Goal: Task Accomplishment & Management: Manage account settings

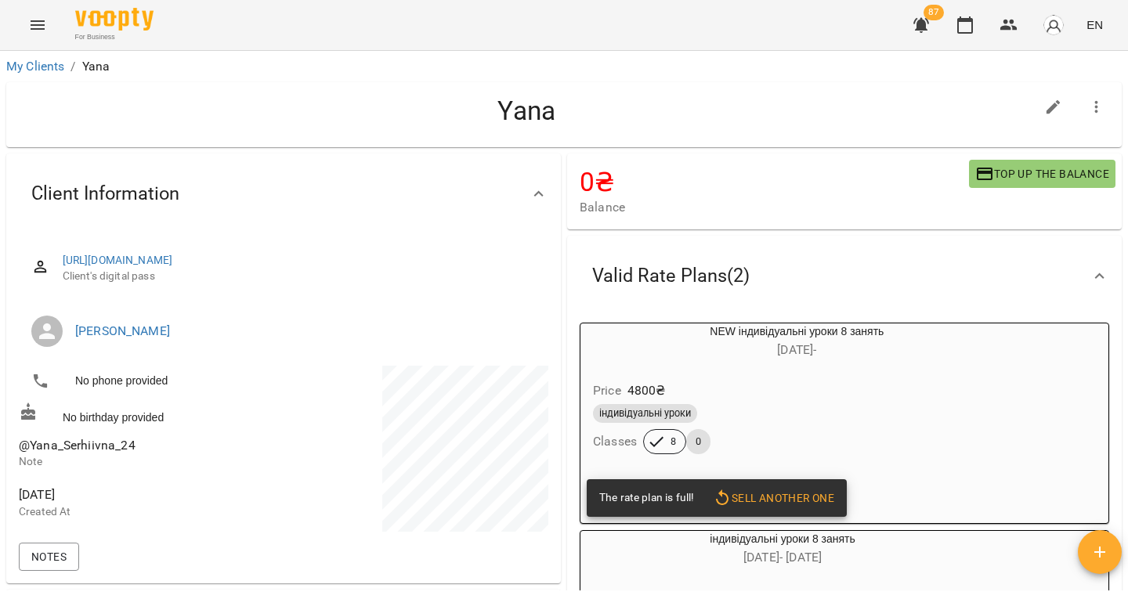
click at [28, 57] on li "My Clients" at bounding box center [35, 66] width 58 height 19
click at [42, 67] on link "My Clients" at bounding box center [35, 66] width 58 height 15
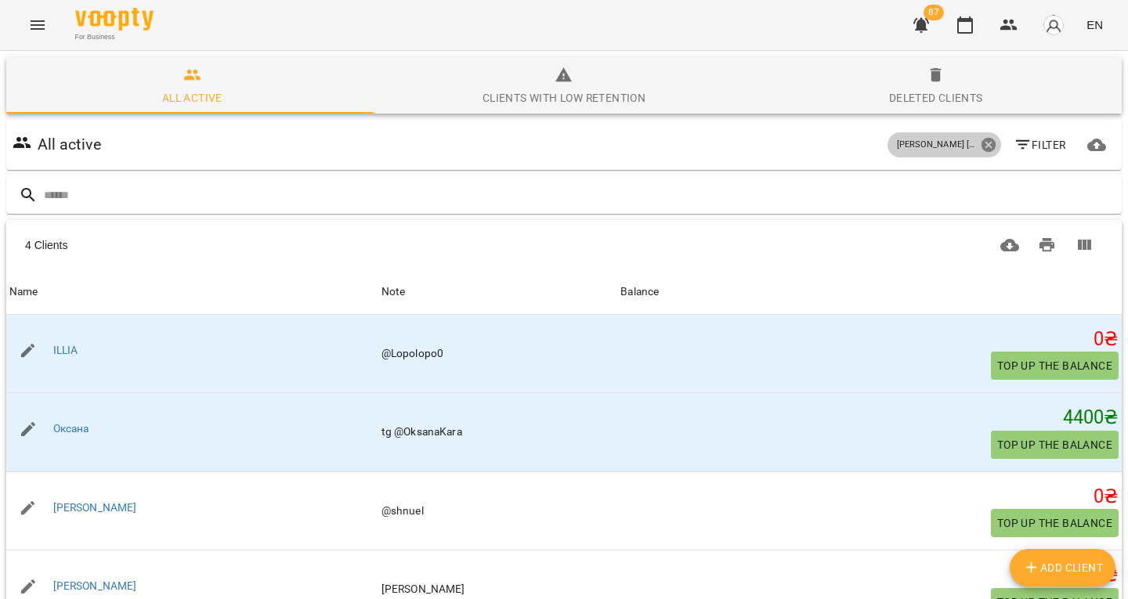
click at [981, 146] on icon at bounding box center [988, 145] width 14 height 14
click at [1014, 146] on icon "button" at bounding box center [1023, 145] width 19 height 19
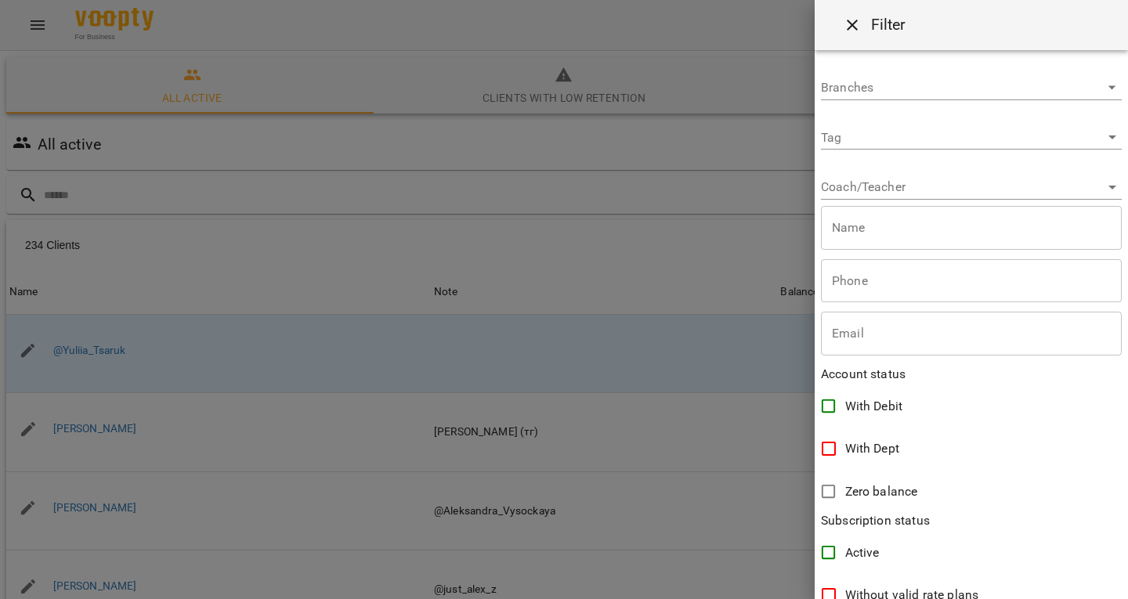
click at [892, 172] on div "Coach/Teacher ​" at bounding box center [971, 181] width 301 height 38
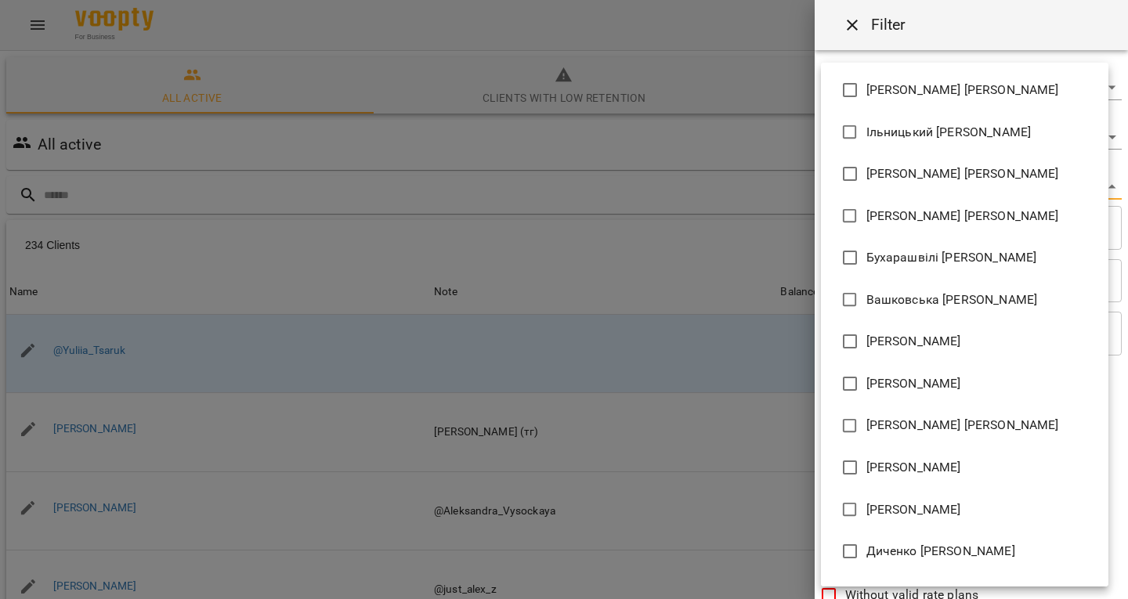
click at [888, 177] on body "For Business 87 EN All active Clients with low retention Deleted clients All ac…" at bounding box center [564, 409] width 1128 height 819
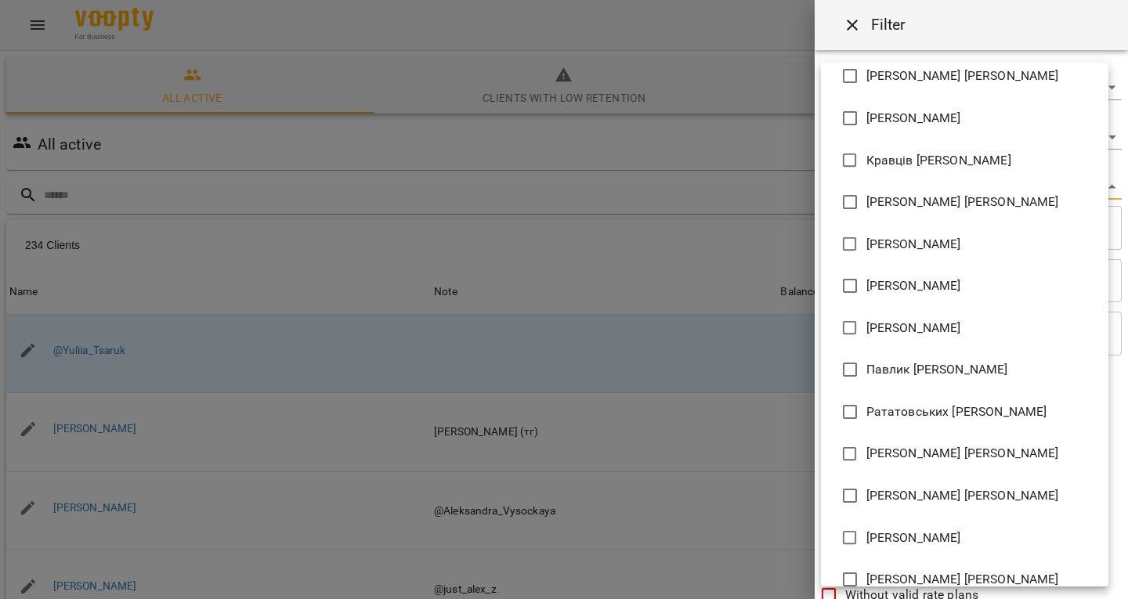
scroll to position [874, 0]
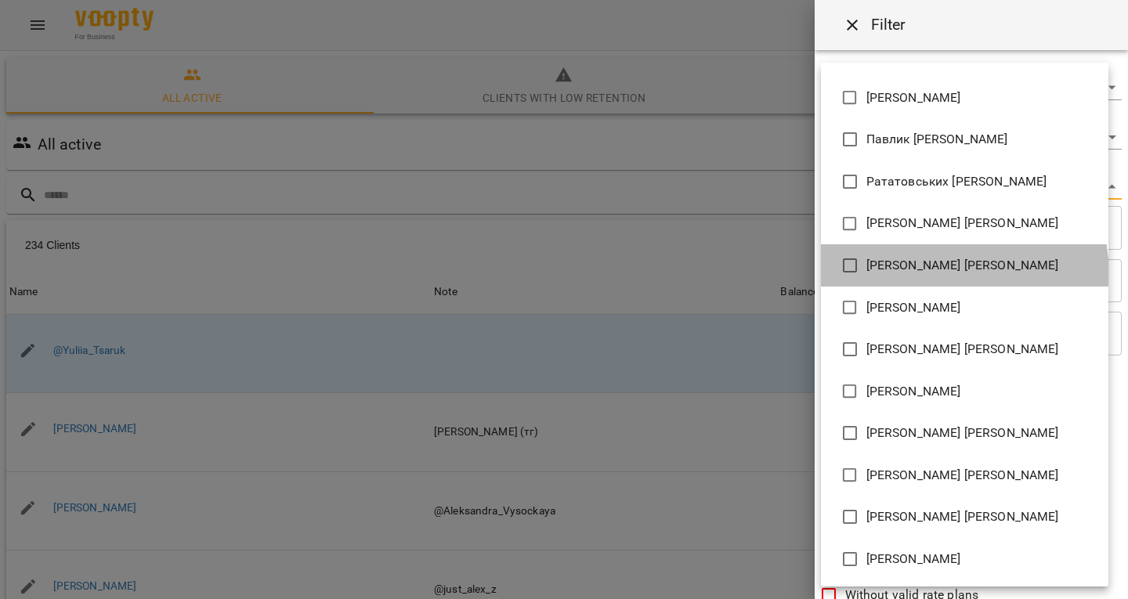
click at [901, 277] on li "[PERSON_NAME]" at bounding box center [965, 265] width 288 height 42
type input "**********"
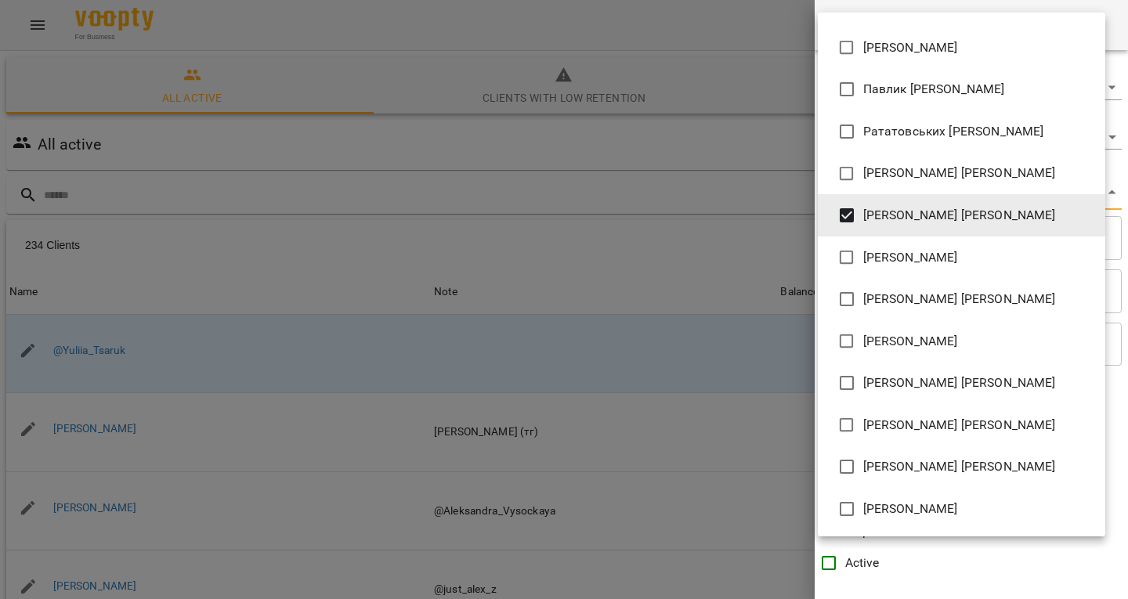
click at [706, 250] on div at bounding box center [564, 299] width 1128 height 599
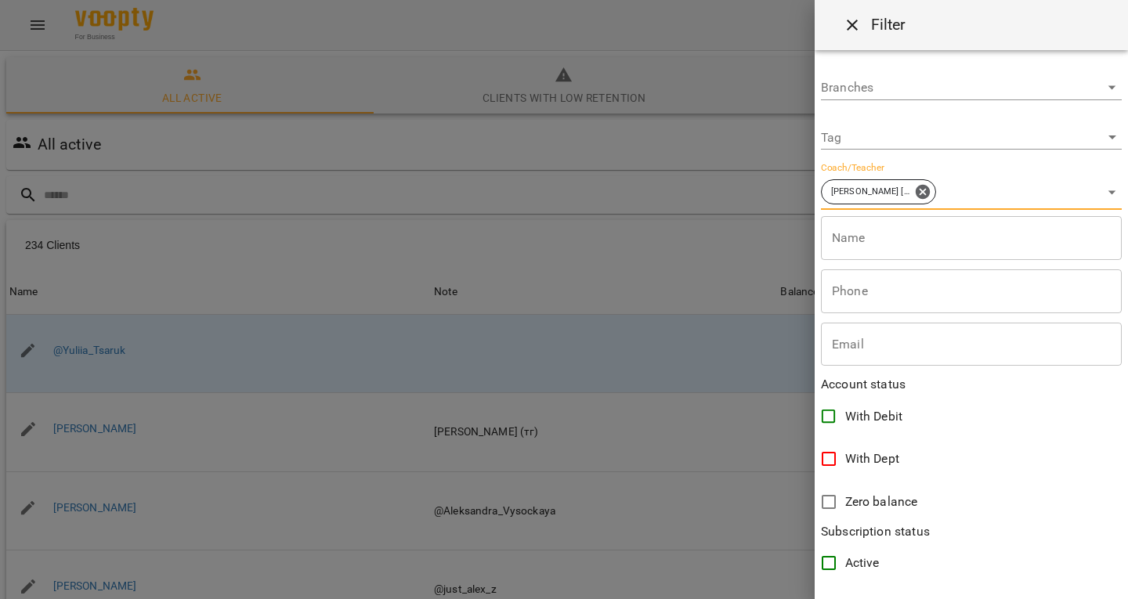
click at [706, 250] on div "Івахненко Дмитро Андрійович Ільницький Ігор Тарасович Бондаренко Катерина Тарас…" at bounding box center [564, 299] width 1128 height 599
click at [278, 78] on div at bounding box center [564, 299] width 1128 height 599
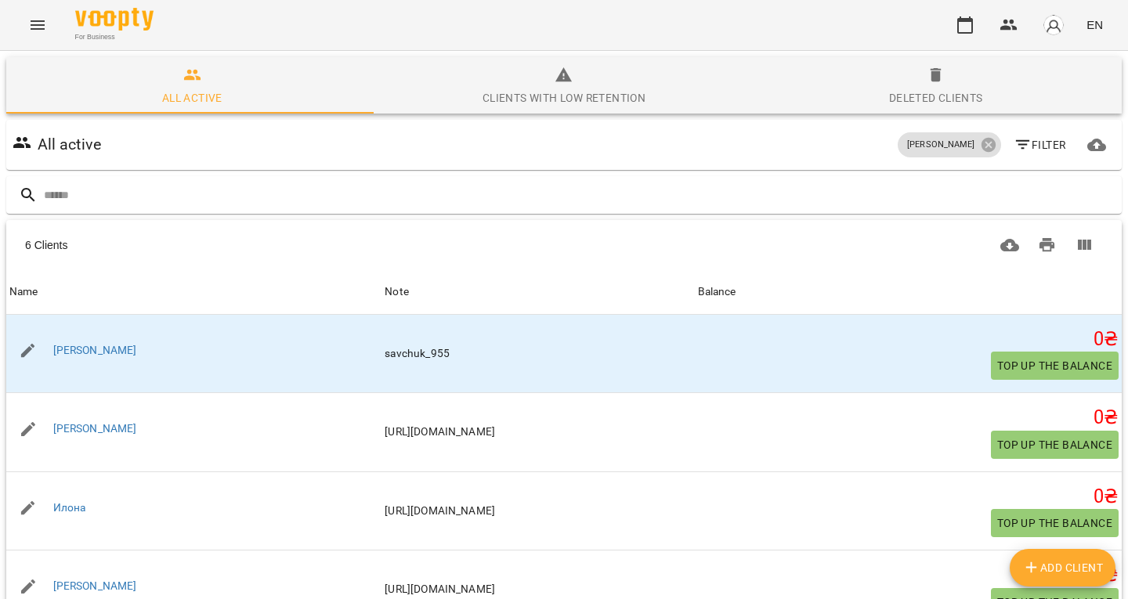
click at [378, 99] on html "For Business EN All active Clients with low retention Deleted clients All activ…" at bounding box center [564, 409] width 1128 height 819
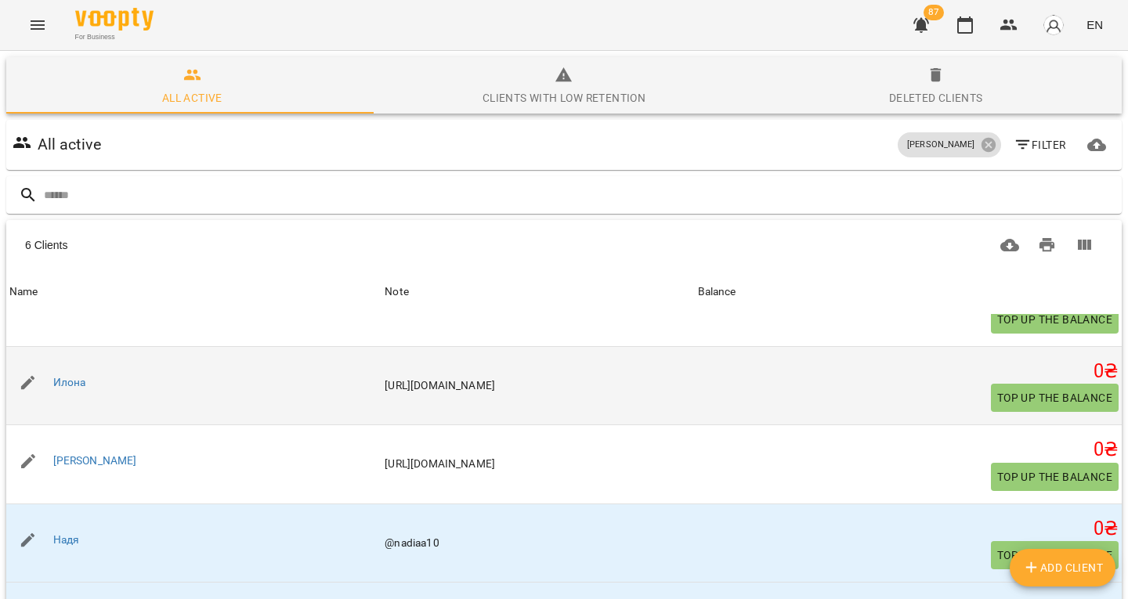
scroll to position [131, 0]
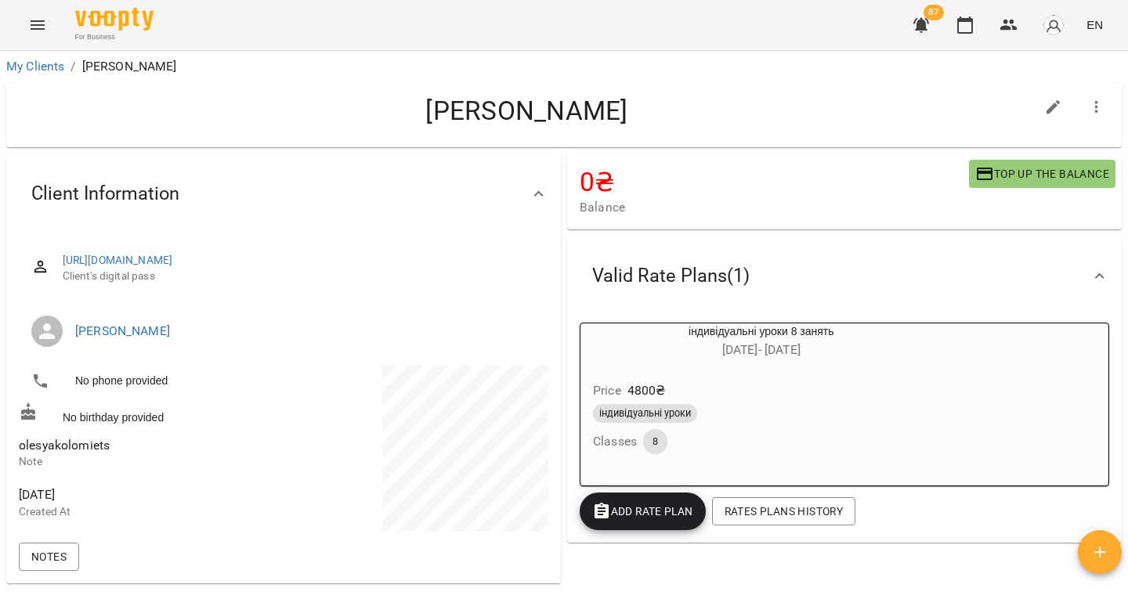
click at [1087, 98] on icon "button" at bounding box center [1096, 107] width 19 height 19
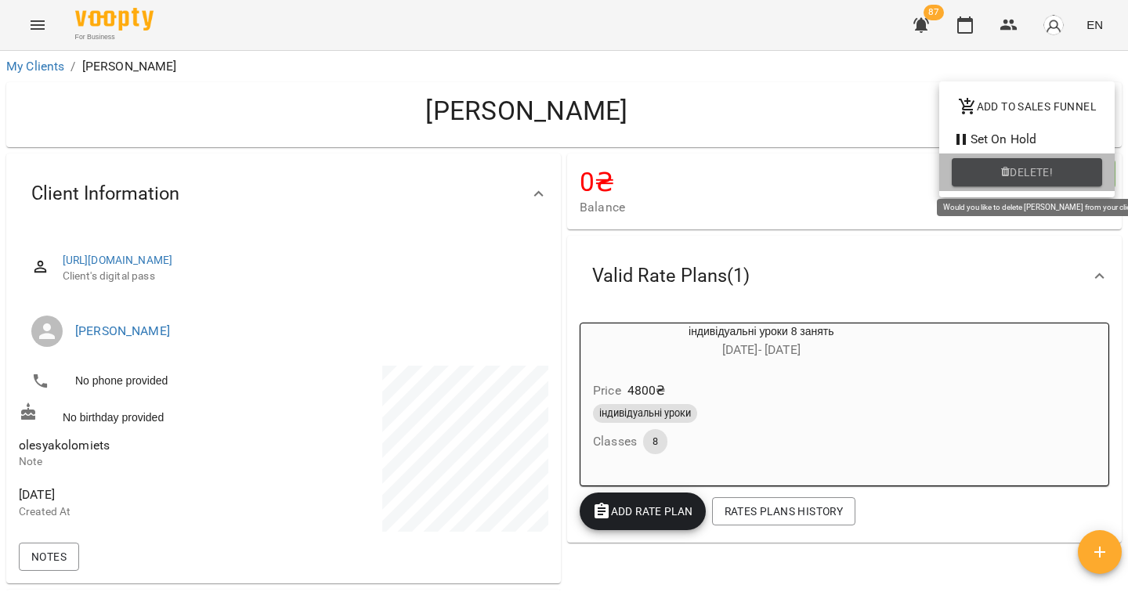
click at [1030, 168] on span "Delete!" at bounding box center [1031, 172] width 43 height 19
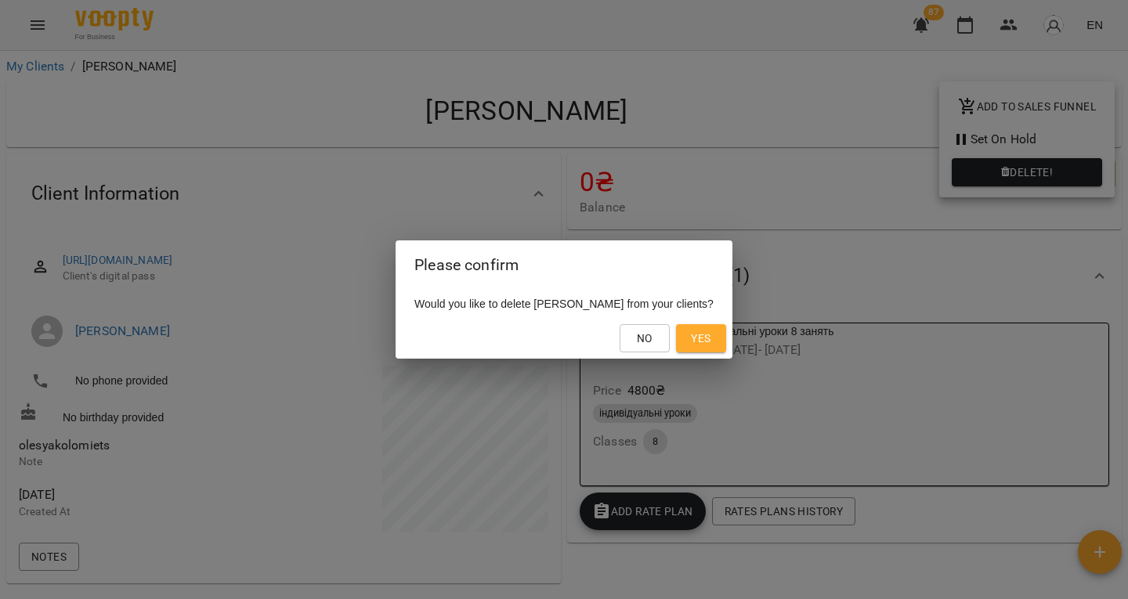
click at [676, 333] on button "Yes" at bounding box center [701, 338] width 50 height 28
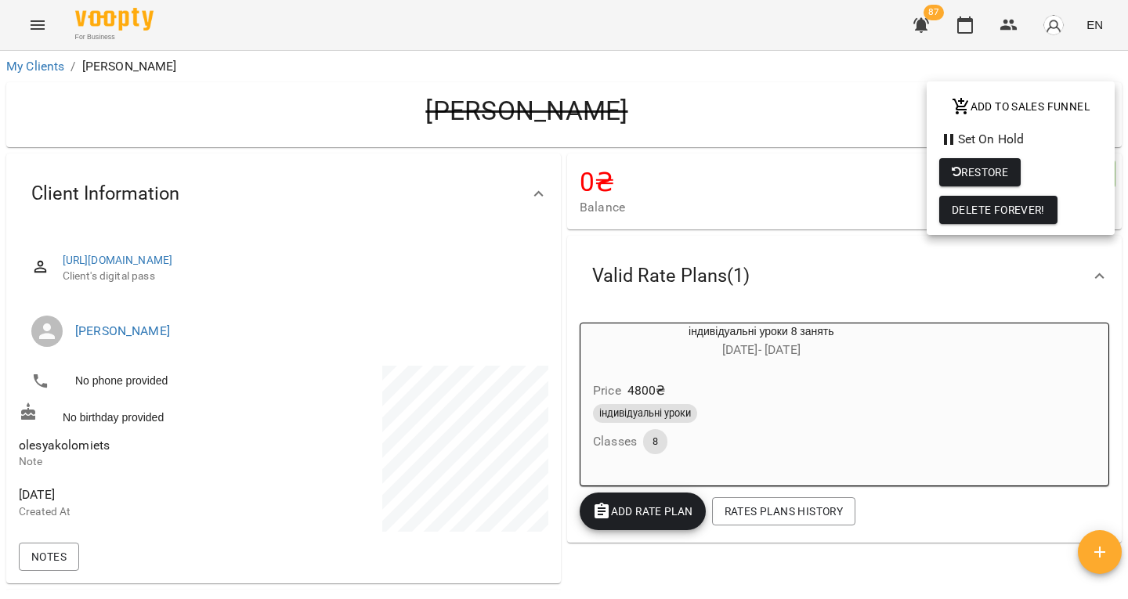
click at [1011, 201] on span "Delete Forever!" at bounding box center [998, 210] width 93 height 19
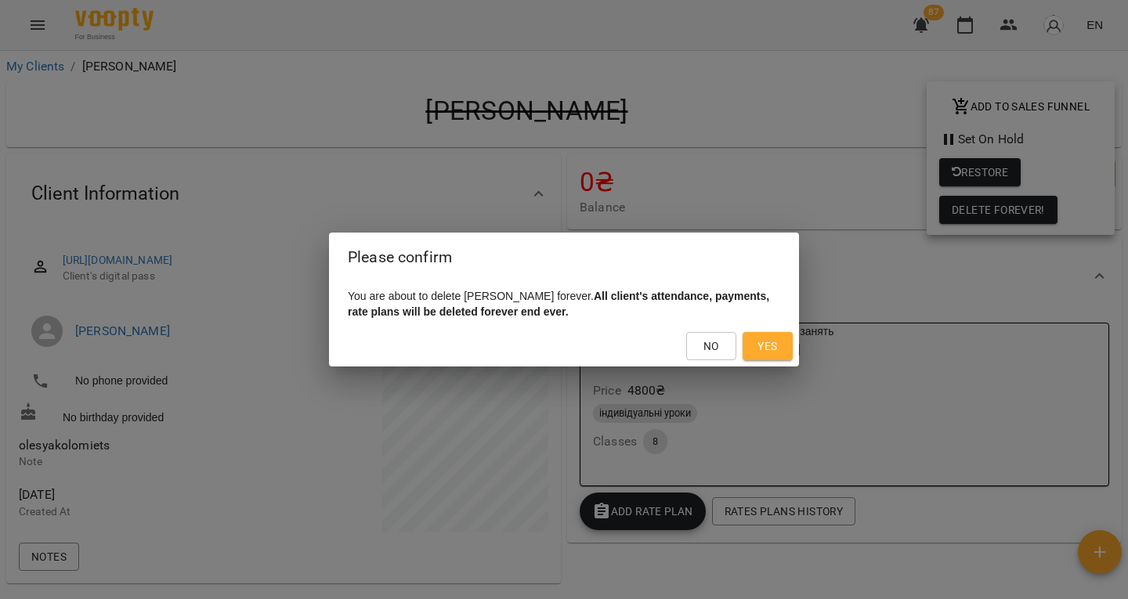
click at [751, 352] on button "Yes" at bounding box center [768, 346] width 50 height 28
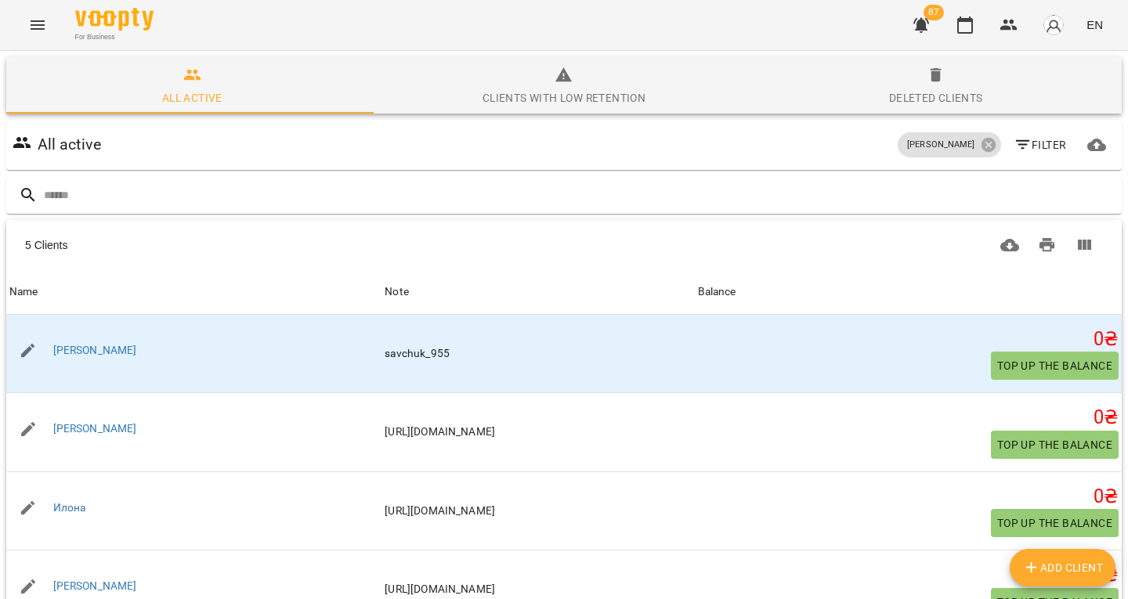
click at [989, 142] on div "Рябко Анна Олександрівна" at bounding box center [949, 144] width 109 height 31
click at [981, 144] on icon at bounding box center [988, 145] width 14 height 14
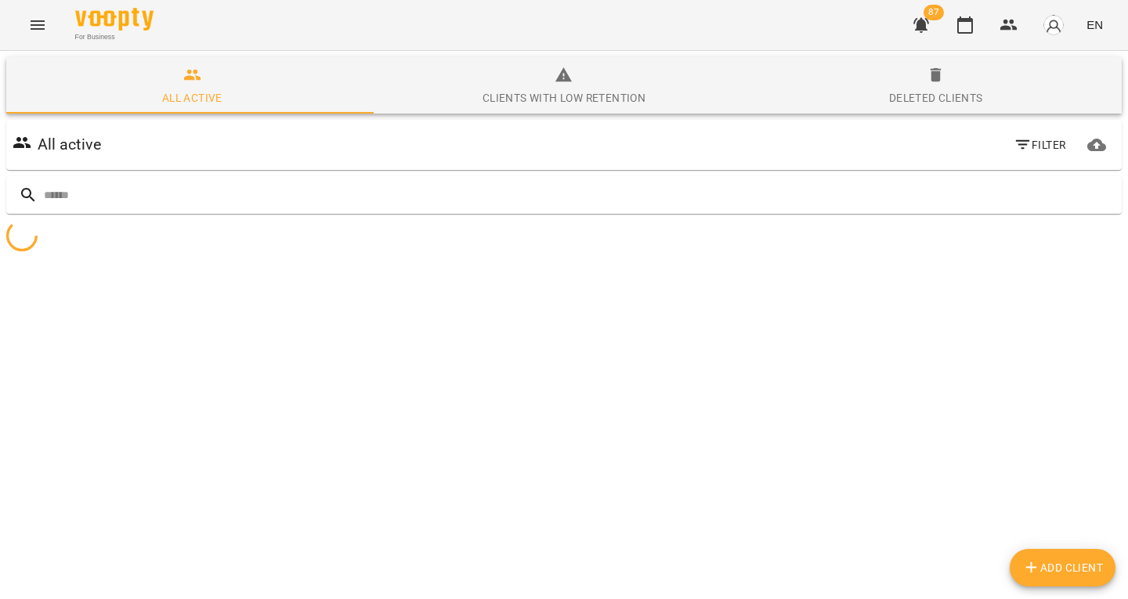
click at [1014, 151] on icon "button" at bounding box center [1023, 145] width 19 height 19
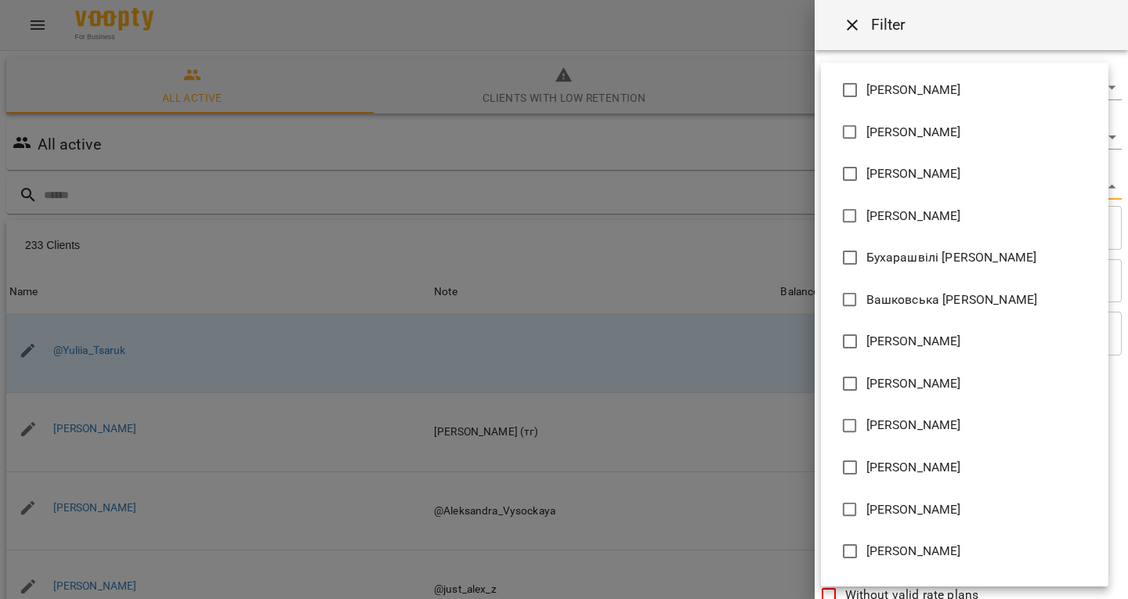
click at [880, 188] on body "For Business 87 EN All active Clients with low retention Deleted clients All ac…" at bounding box center [564, 409] width 1128 height 819
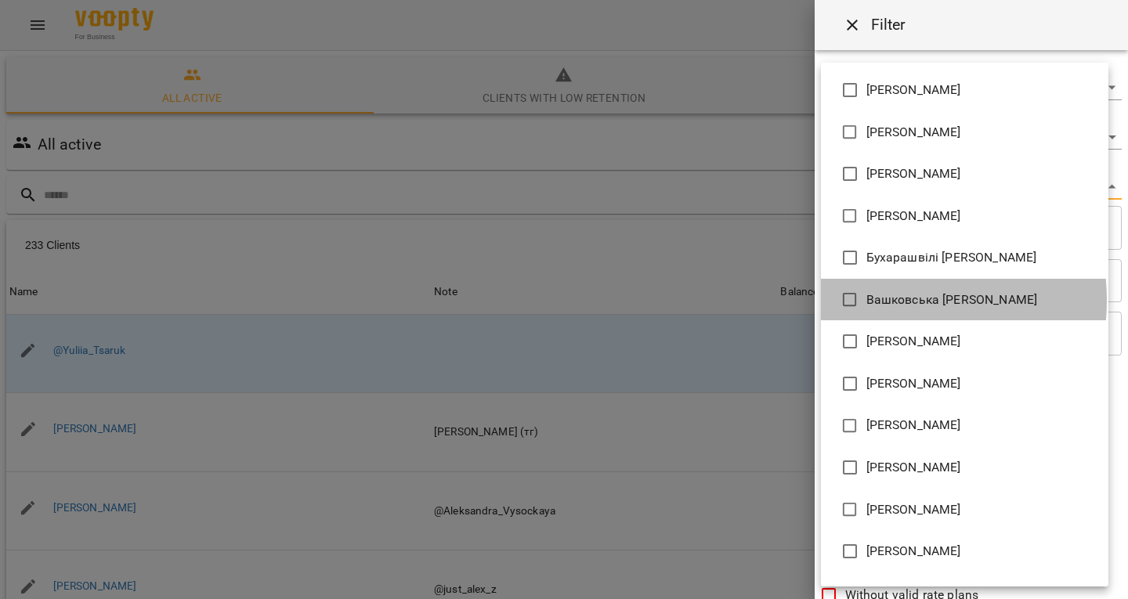
click at [884, 301] on span "Вашковська [PERSON_NAME]" at bounding box center [952, 300] width 172 height 19
type input "**********"
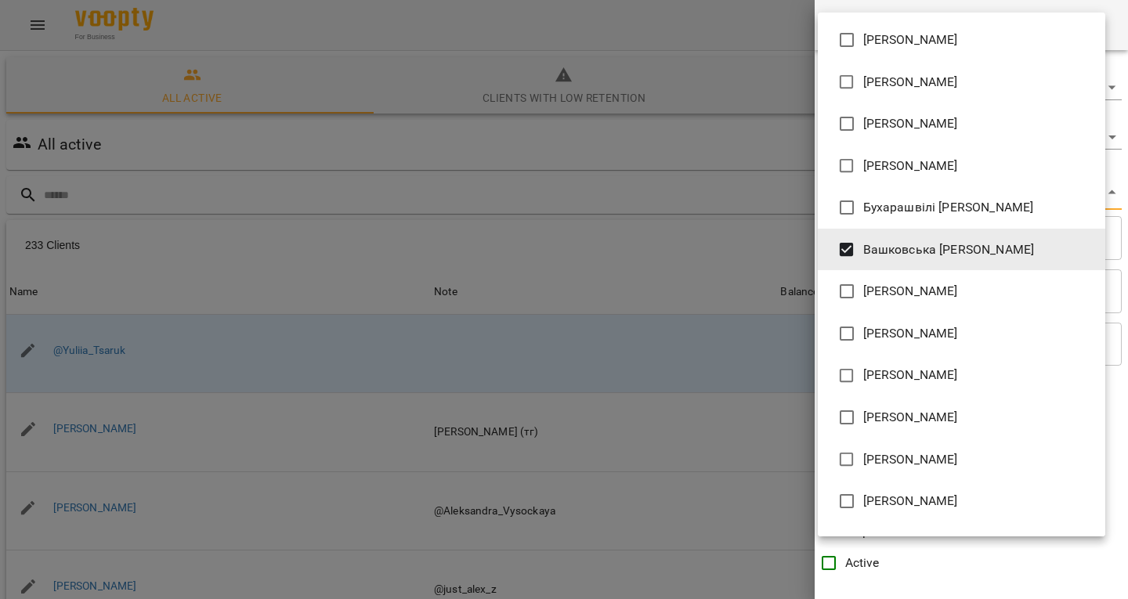
click at [553, 175] on div at bounding box center [564, 299] width 1128 height 599
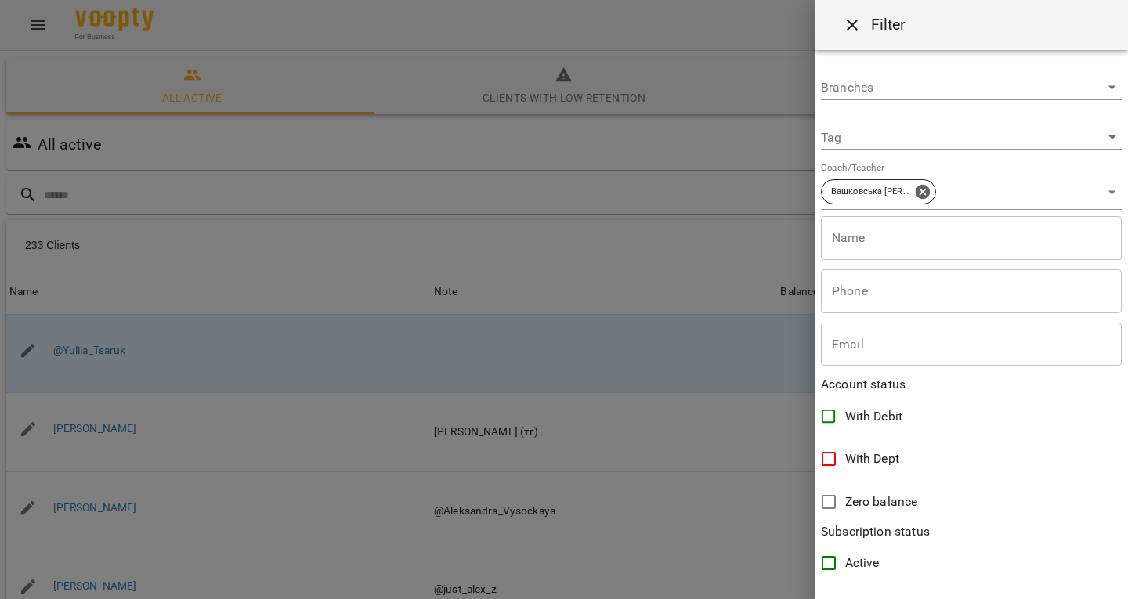
click at [411, 172] on div at bounding box center [564, 299] width 1128 height 599
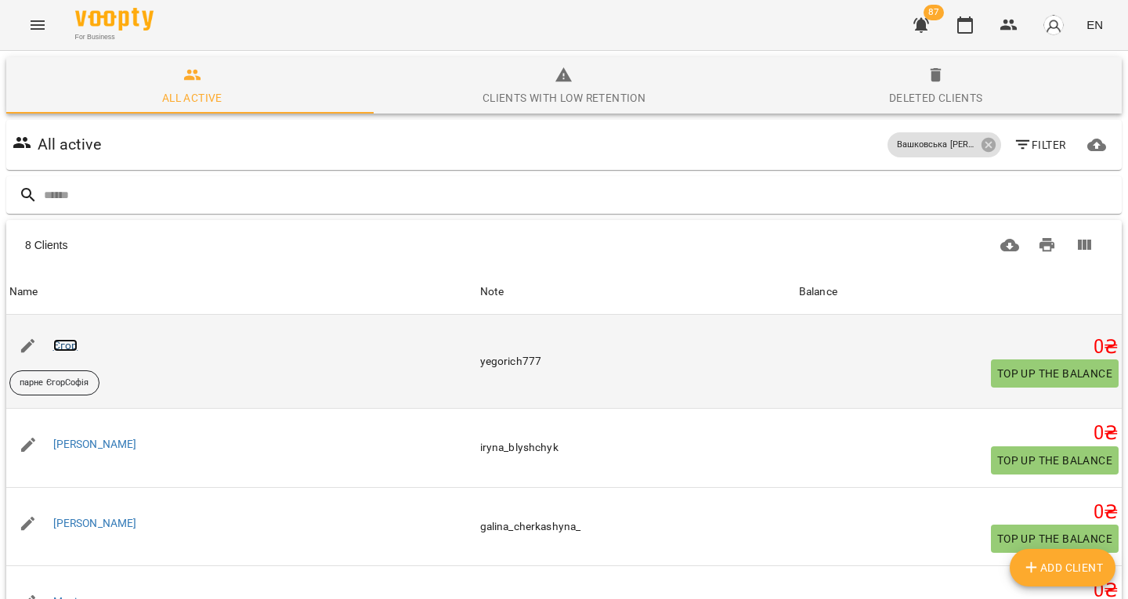
click at [61, 344] on link "Єгор" at bounding box center [65, 345] width 25 height 13
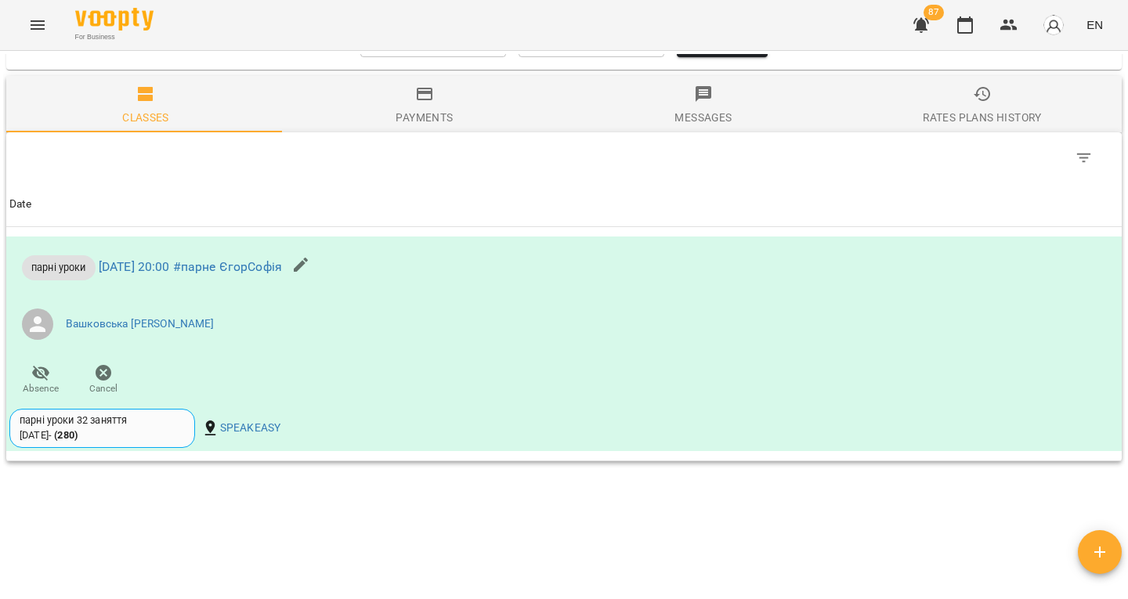
scroll to position [800, 0]
click at [677, 543] on div "**********" at bounding box center [564, 322] width 1122 height 537
